Goal: Task Accomplishment & Management: Manage account settings

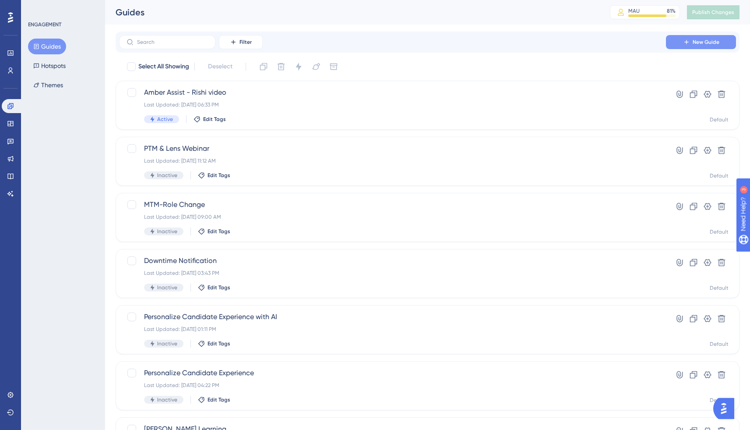
click at [705, 41] on span "New Guide" at bounding box center [706, 42] width 27 height 7
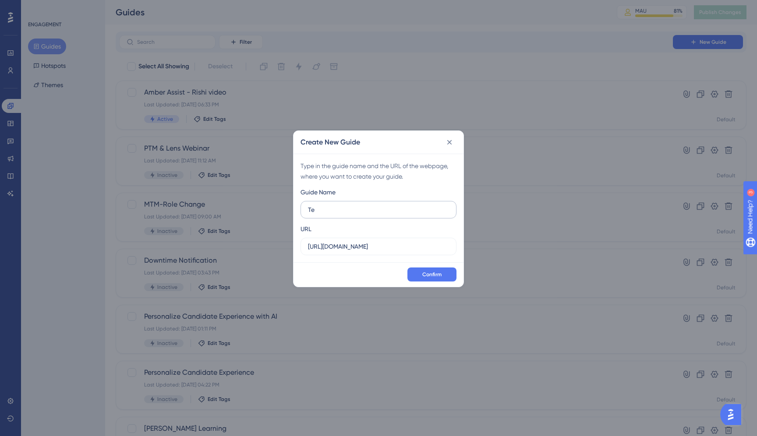
type input "T"
type input "[PERSON_NAME] PTM Test"
click at [436, 276] on span "Confirm" at bounding box center [431, 274] width 19 height 7
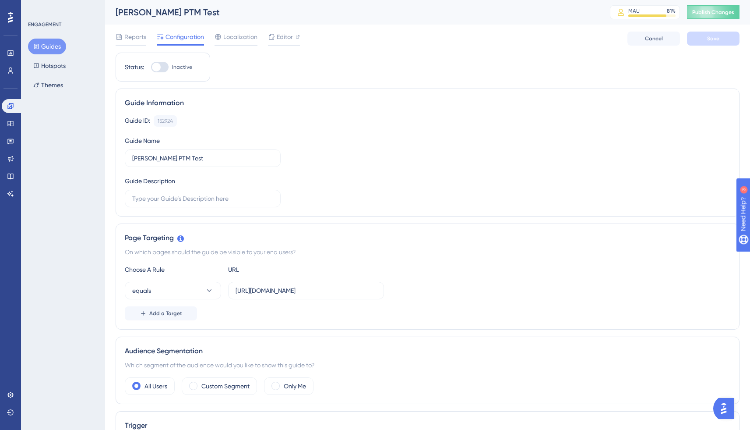
click at [160, 69] on div at bounding box center [156, 67] width 9 height 9
click at [151, 67] on input "Inactive" at bounding box center [151, 67] width 0 height 0
click at [159, 67] on div at bounding box center [163, 67] width 9 height 9
click at [151, 67] on input "Active" at bounding box center [151, 67] width 0 height 0
checkbox input "false"
